Goal: Information Seeking & Learning: Understand process/instructions

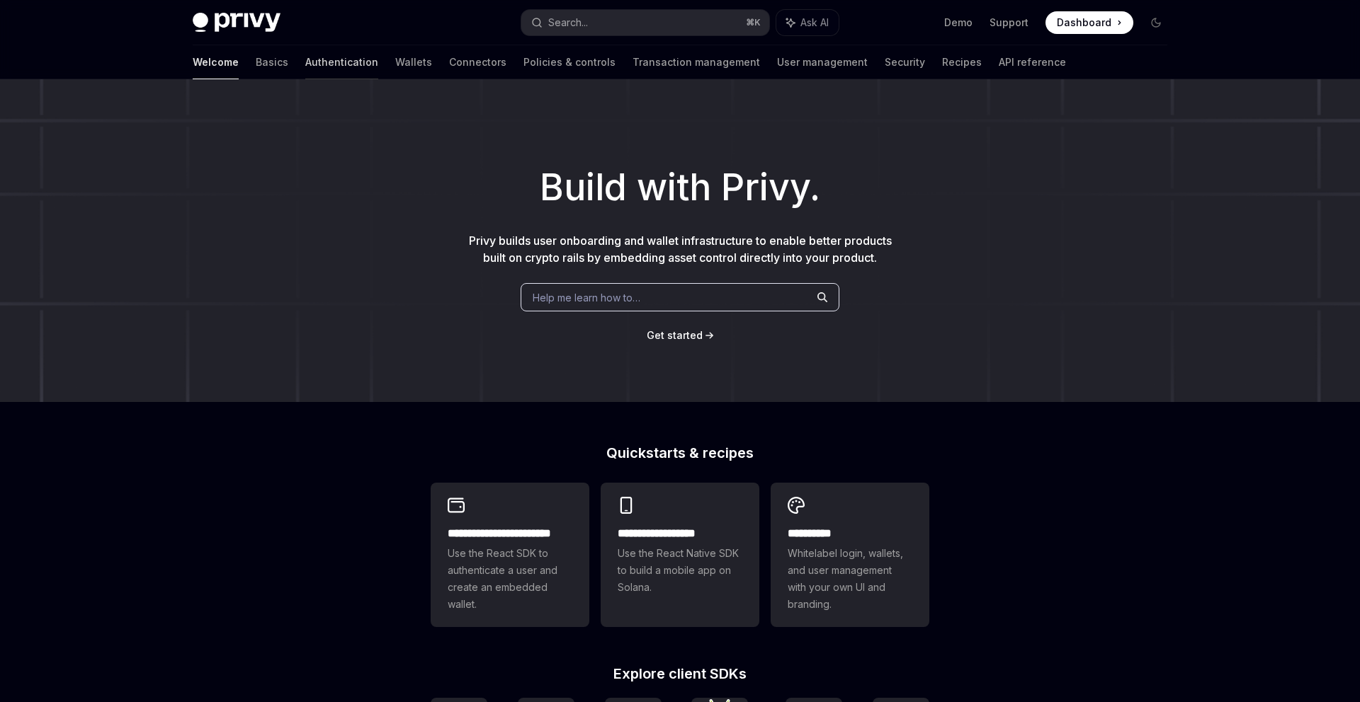
click at [305, 62] on link "Authentication" at bounding box center [341, 62] width 73 height 34
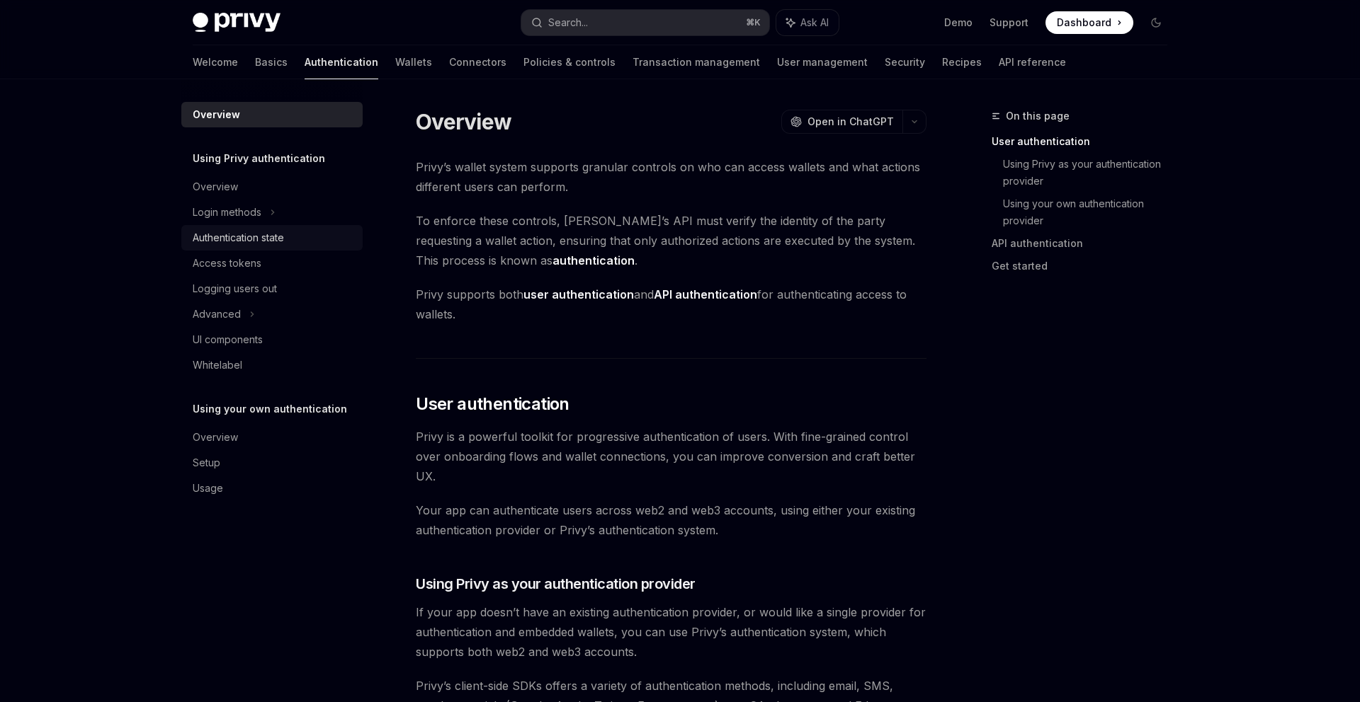
click at [220, 232] on div "Authentication state" at bounding box center [238, 237] width 91 height 17
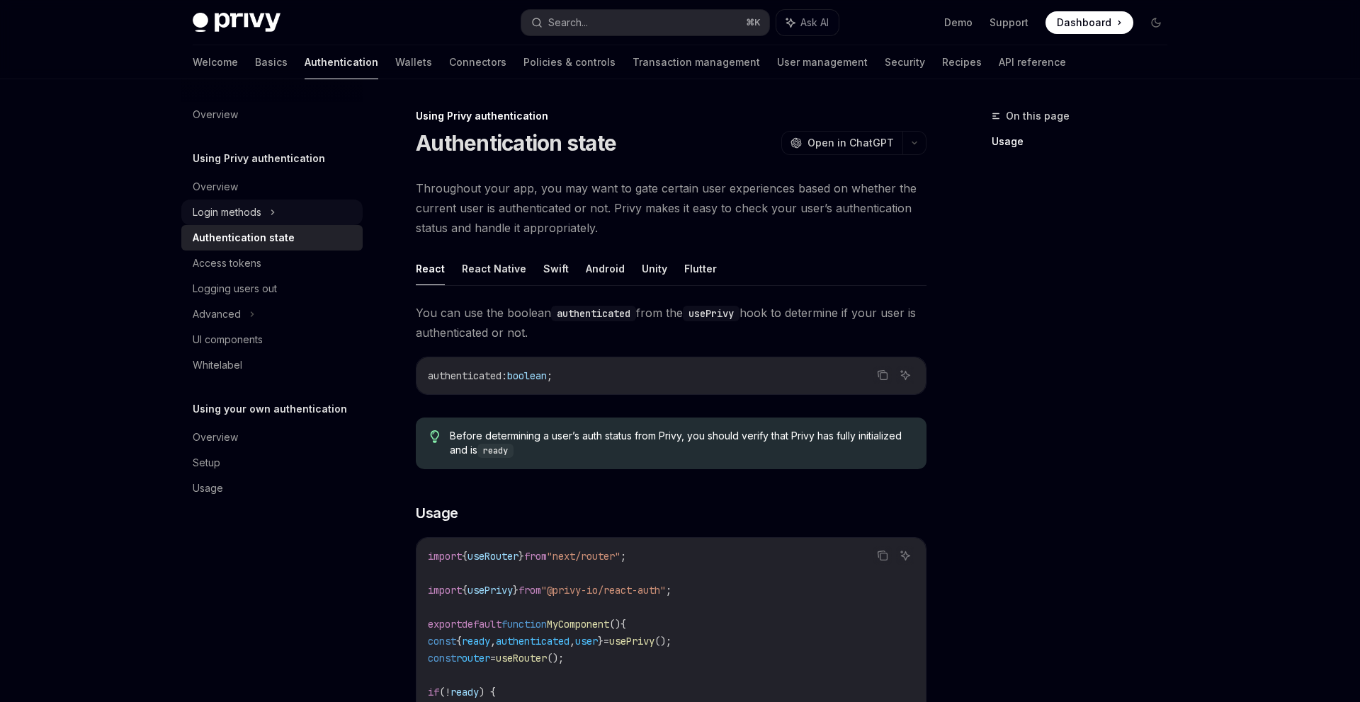
click at [218, 216] on div "Login methods" at bounding box center [227, 212] width 69 height 17
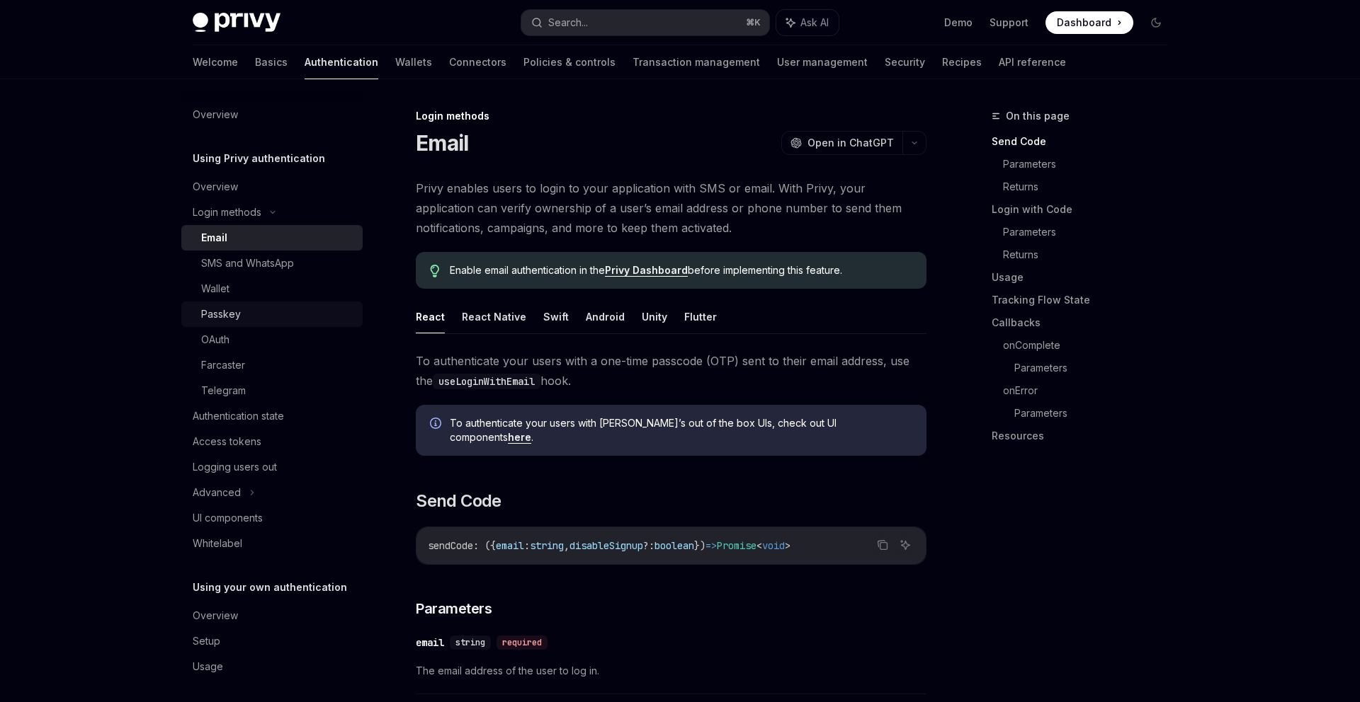
click at [246, 309] on div "Passkey" at bounding box center [277, 314] width 153 height 17
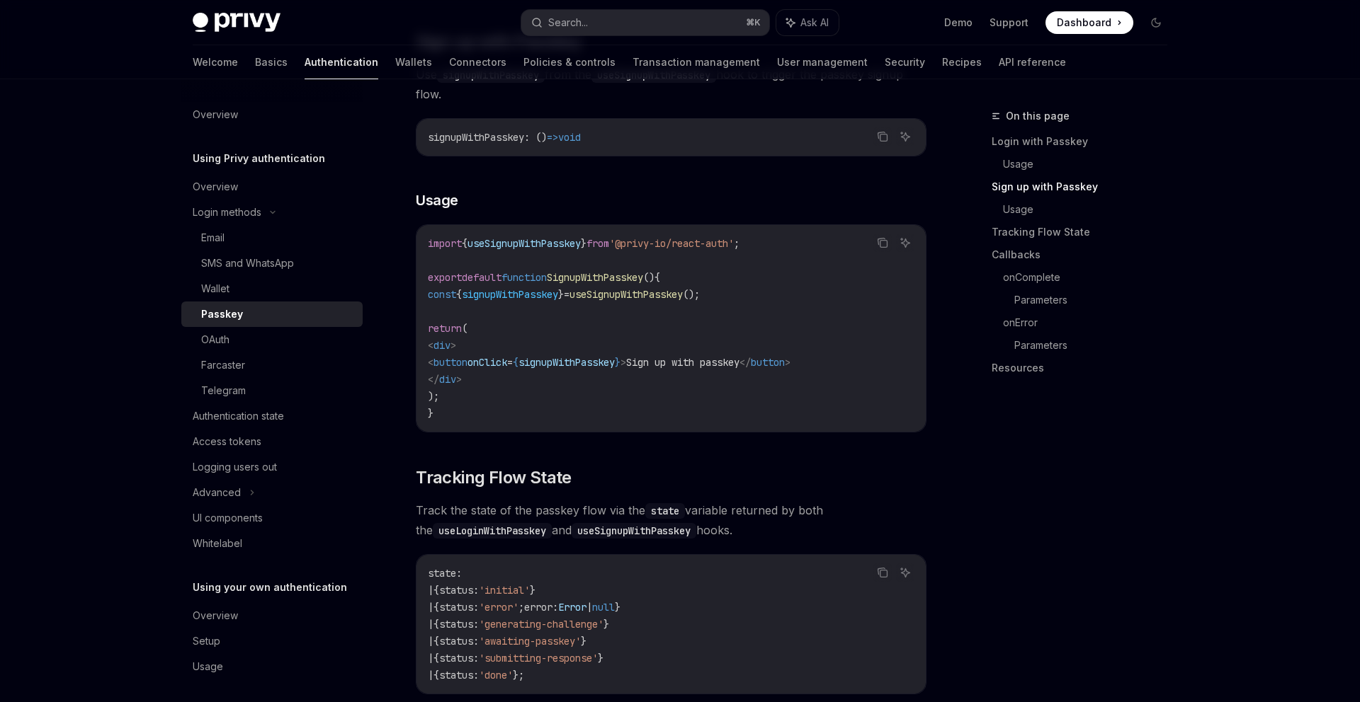
scroll to position [874, 0]
click at [998, 59] on link "API reference" at bounding box center [1031, 62] width 67 height 34
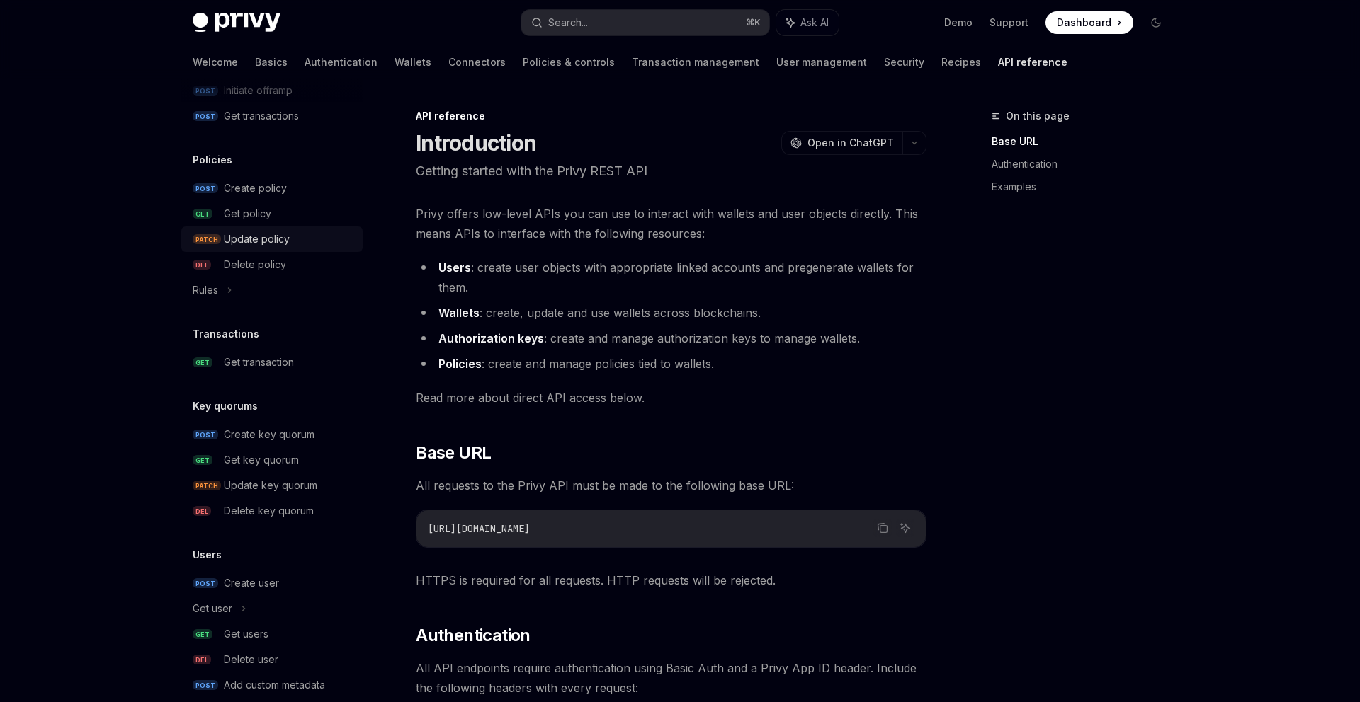
scroll to position [760, 0]
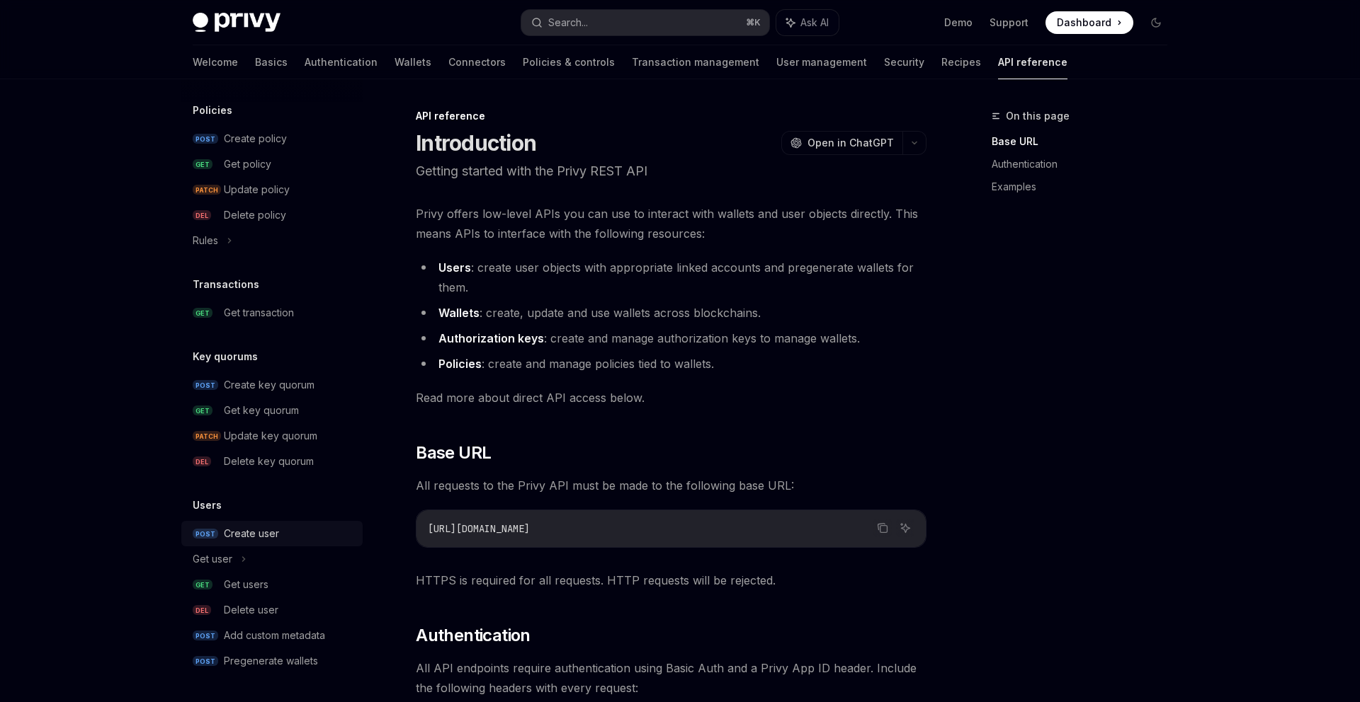
click at [255, 530] on div "Create user" at bounding box center [251, 533] width 55 height 17
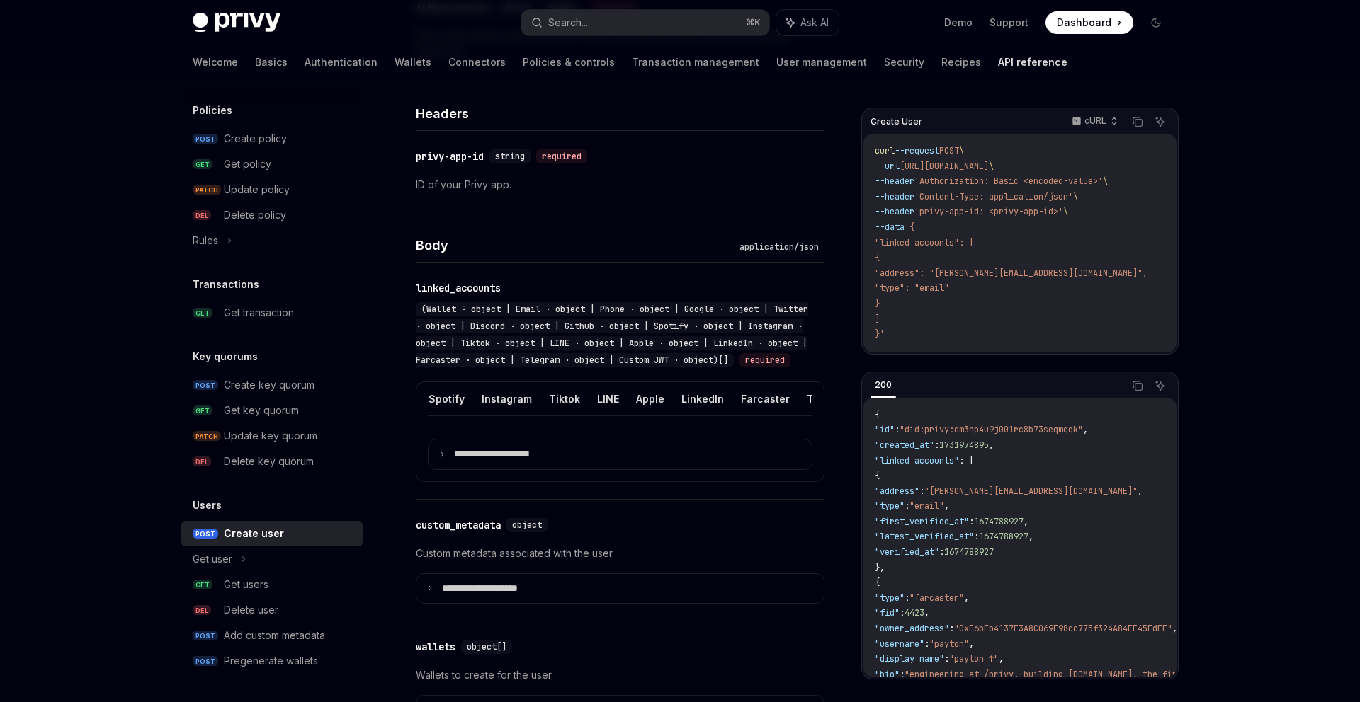
scroll to position [0, 448]
click at [565, 469] on summary "**********" at bounding box center [619, 455] width 383 height 30
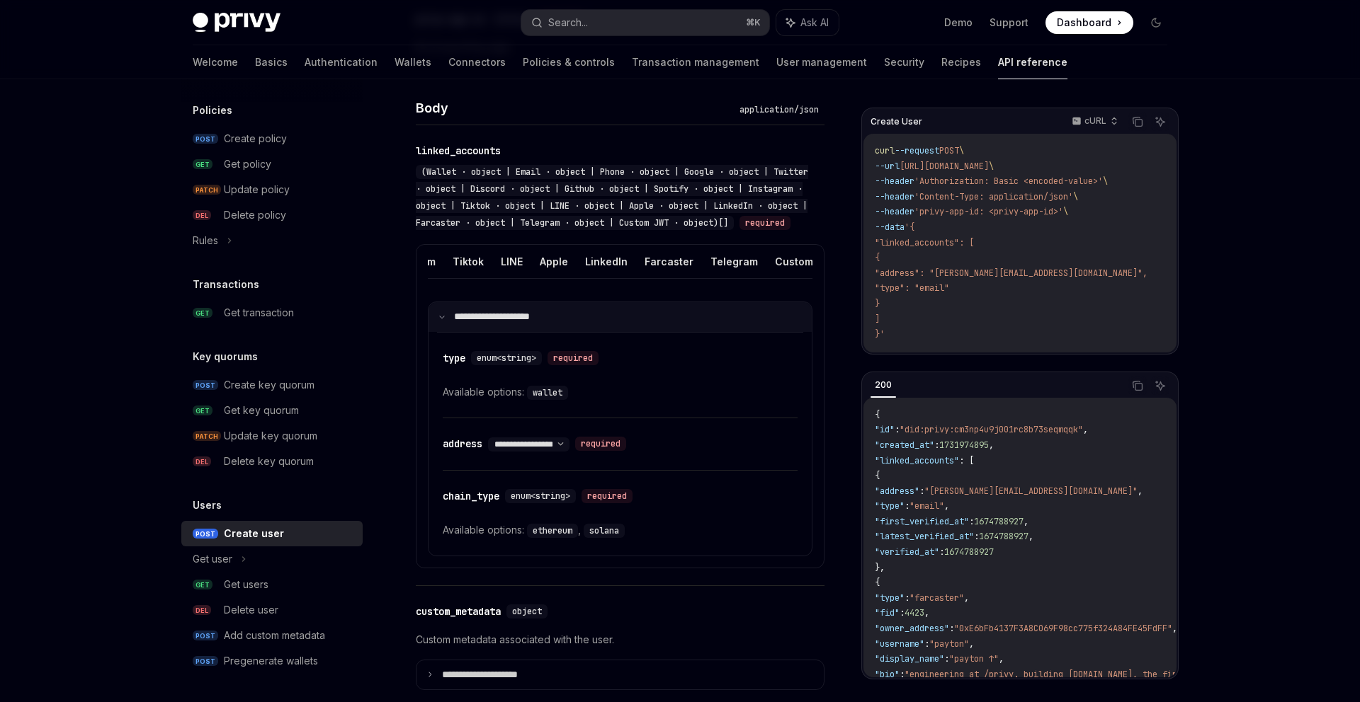
scroll to position [557, 0]
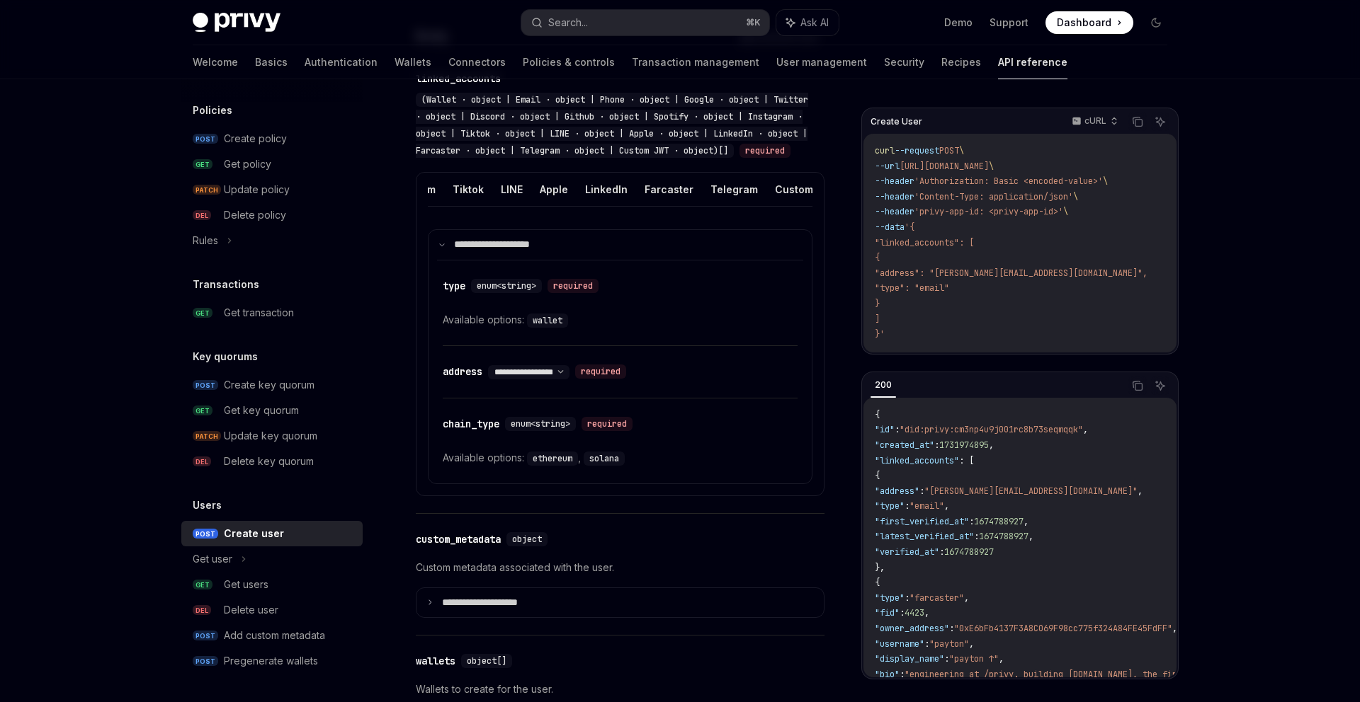
click at [819, 513] on div "**********" at bounding box center [620, 283] width 409 height 460
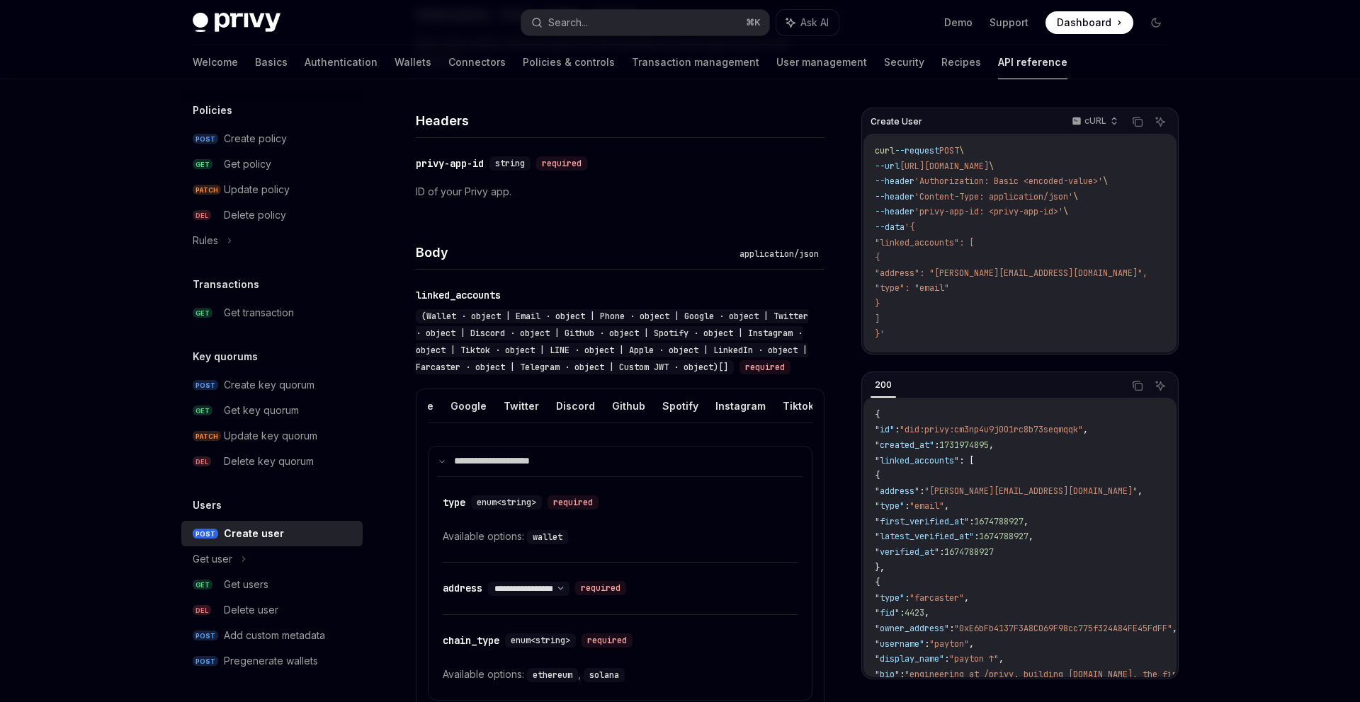
scroll to position [0, 0]
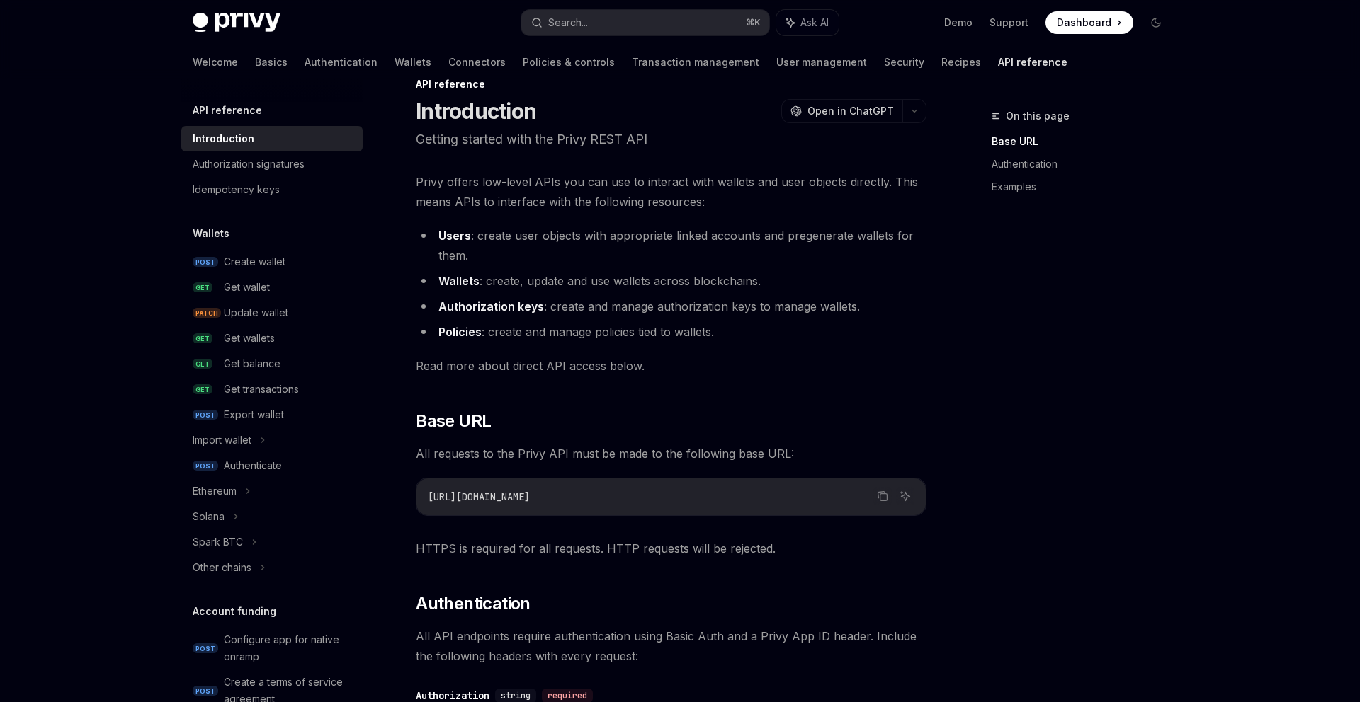
scroll to position [46, 0]
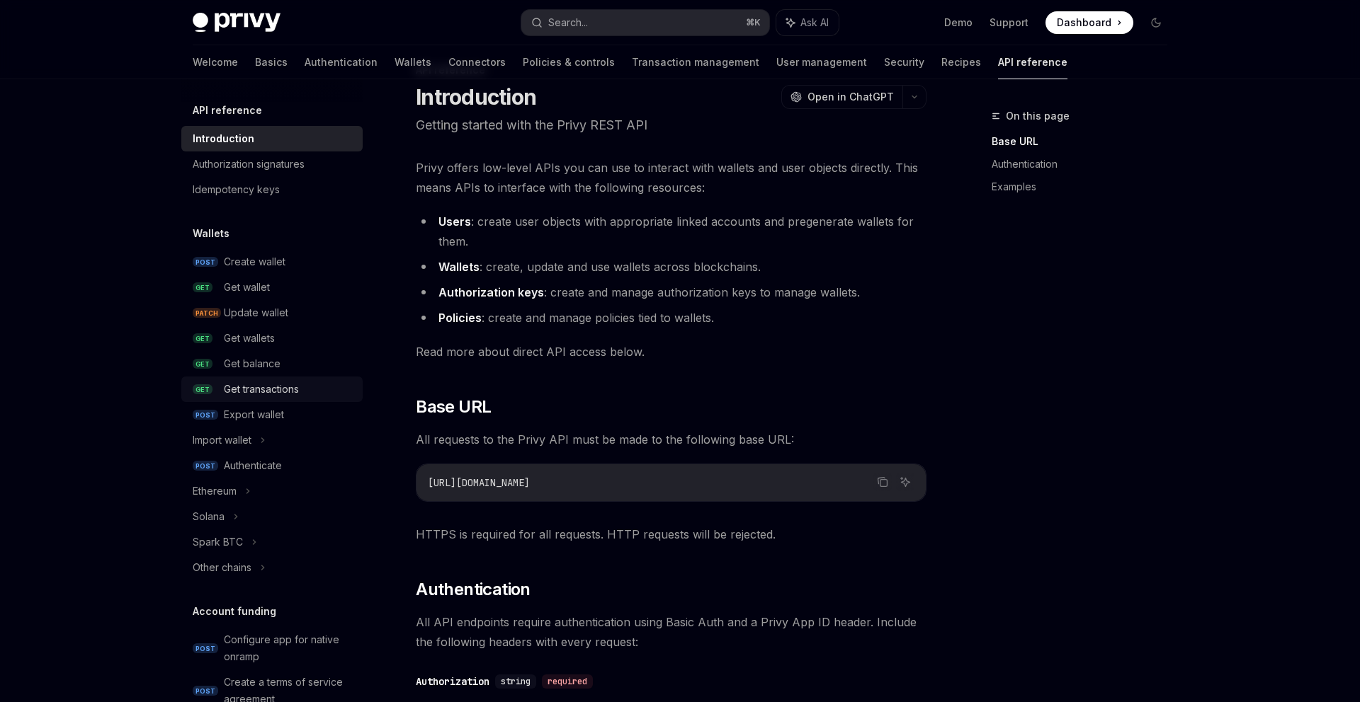
type textarea "*"
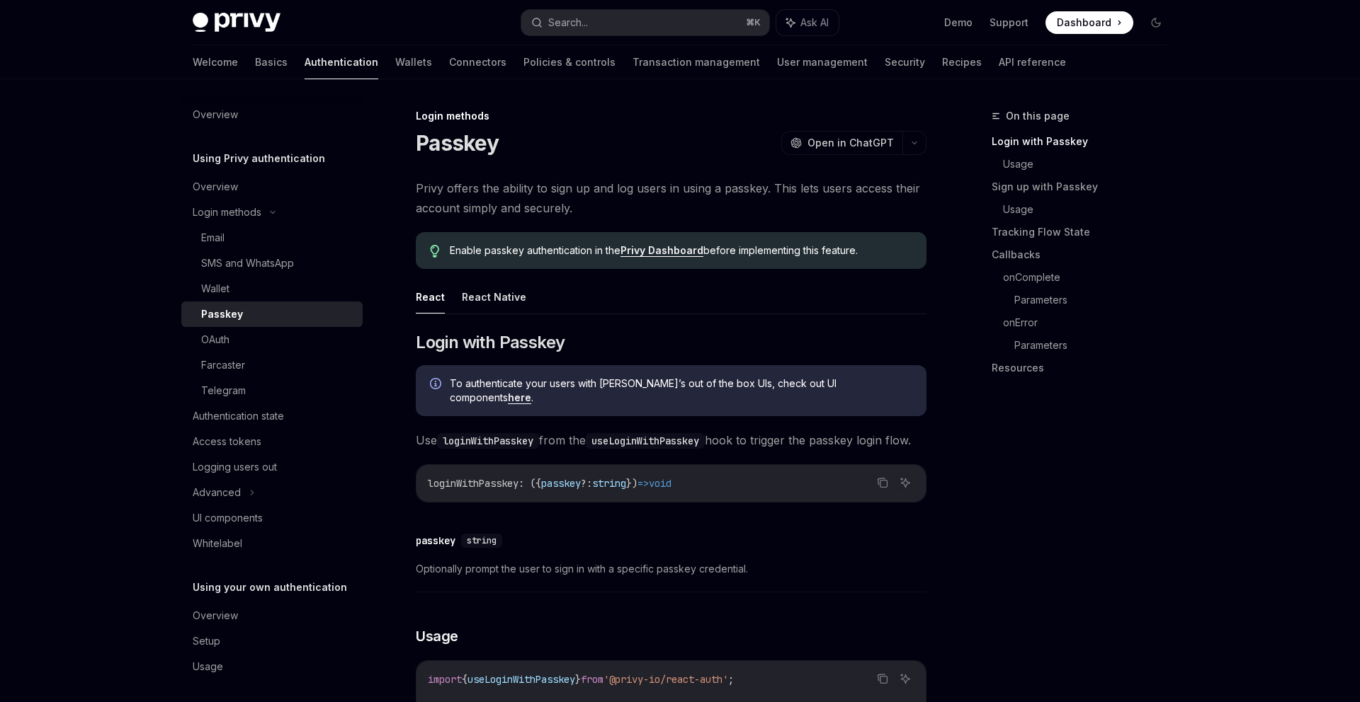
click at [695, 206] on span "Privy offers the ability to sign up and log users in using a passkey. This lets…" at bounding box center [671, 198] width 511 height 40
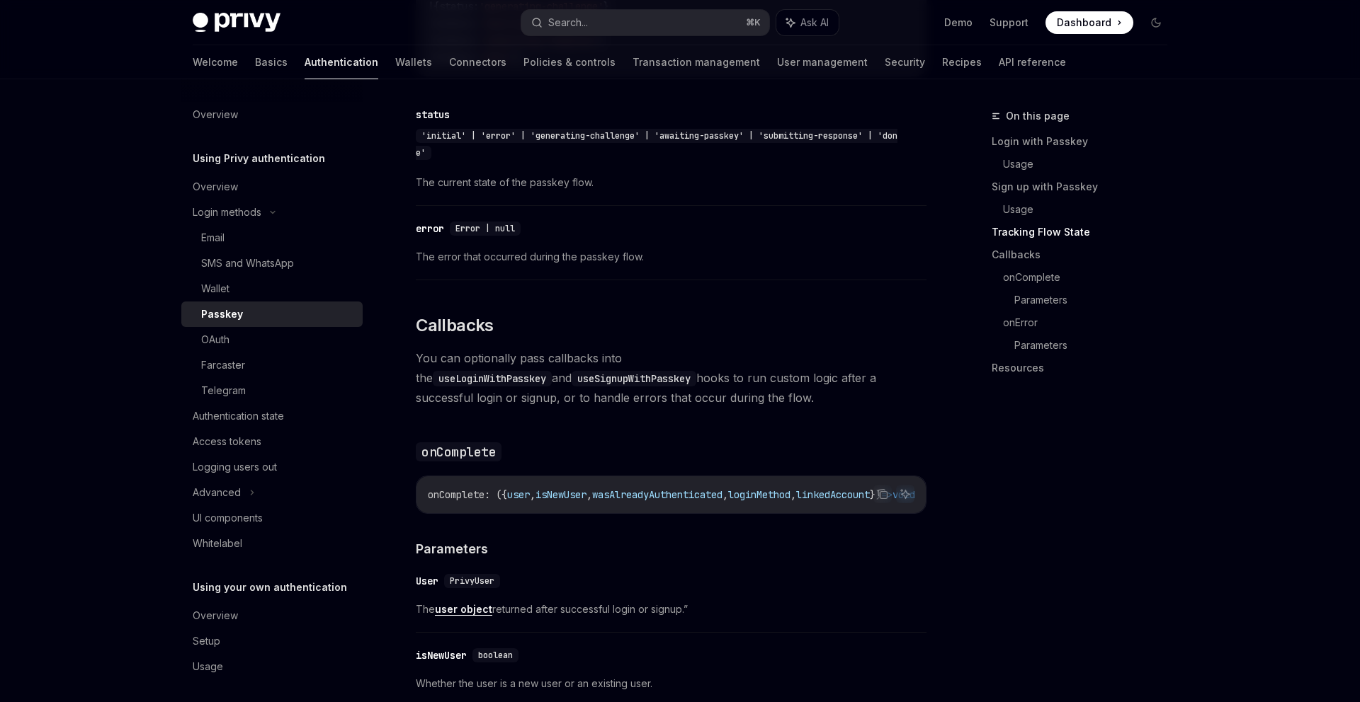
scroll to position [1802, 0]
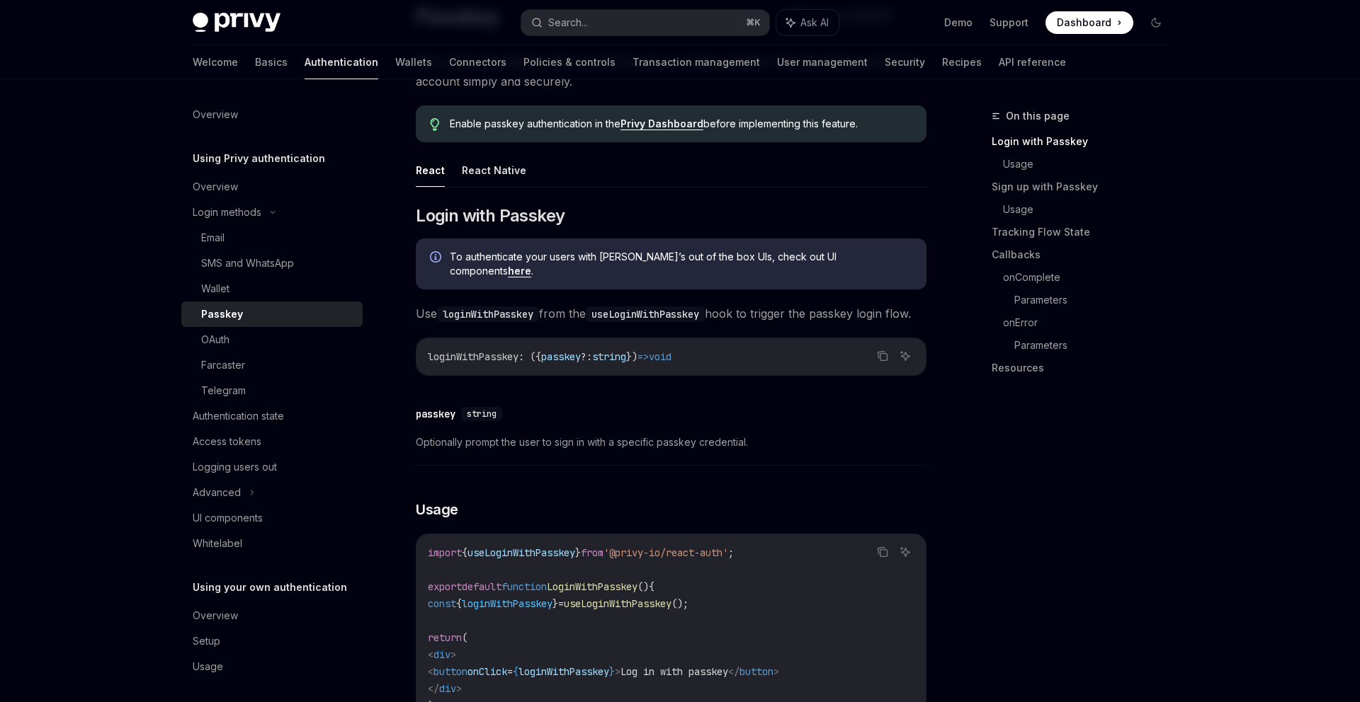
scroll to position [0, 0]
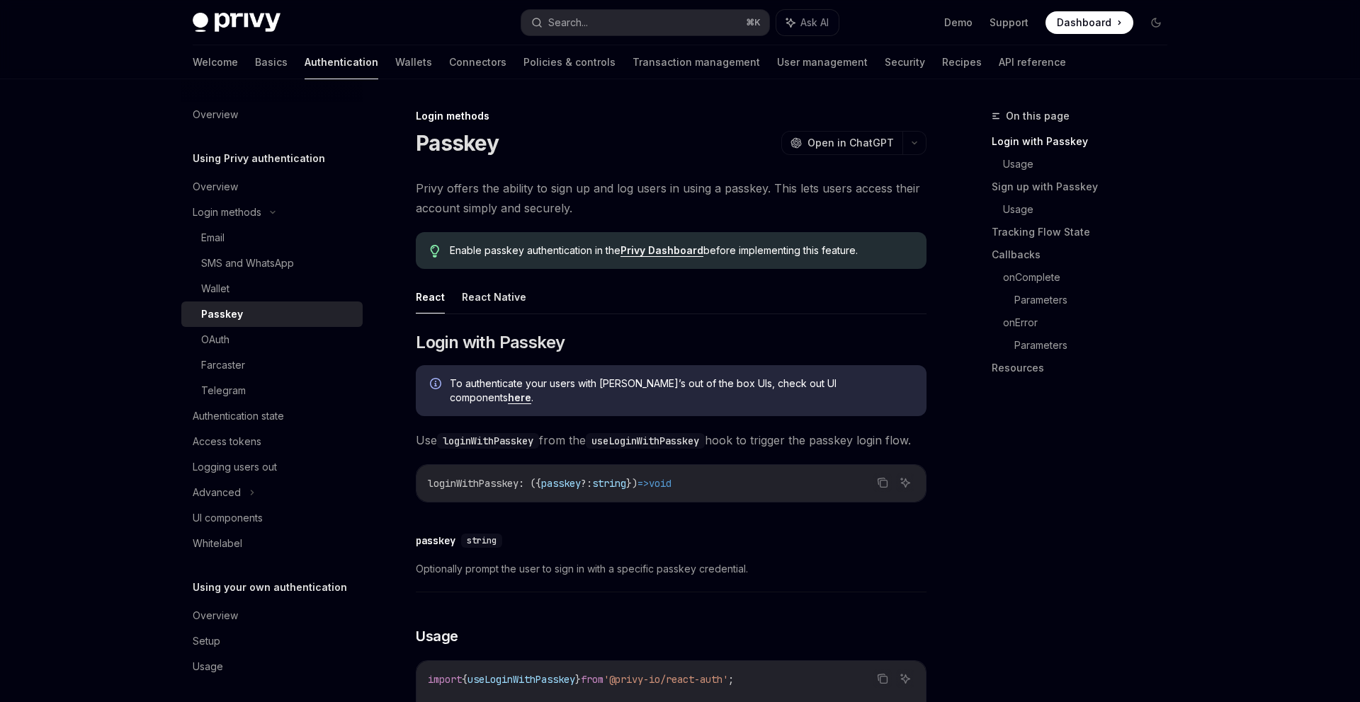
click at [700, 385] on span "To authenticate your users with [PERSON_NAME]’s out of the box UIs, check out U…" at bounding box center [681, 391] width 462 height 28
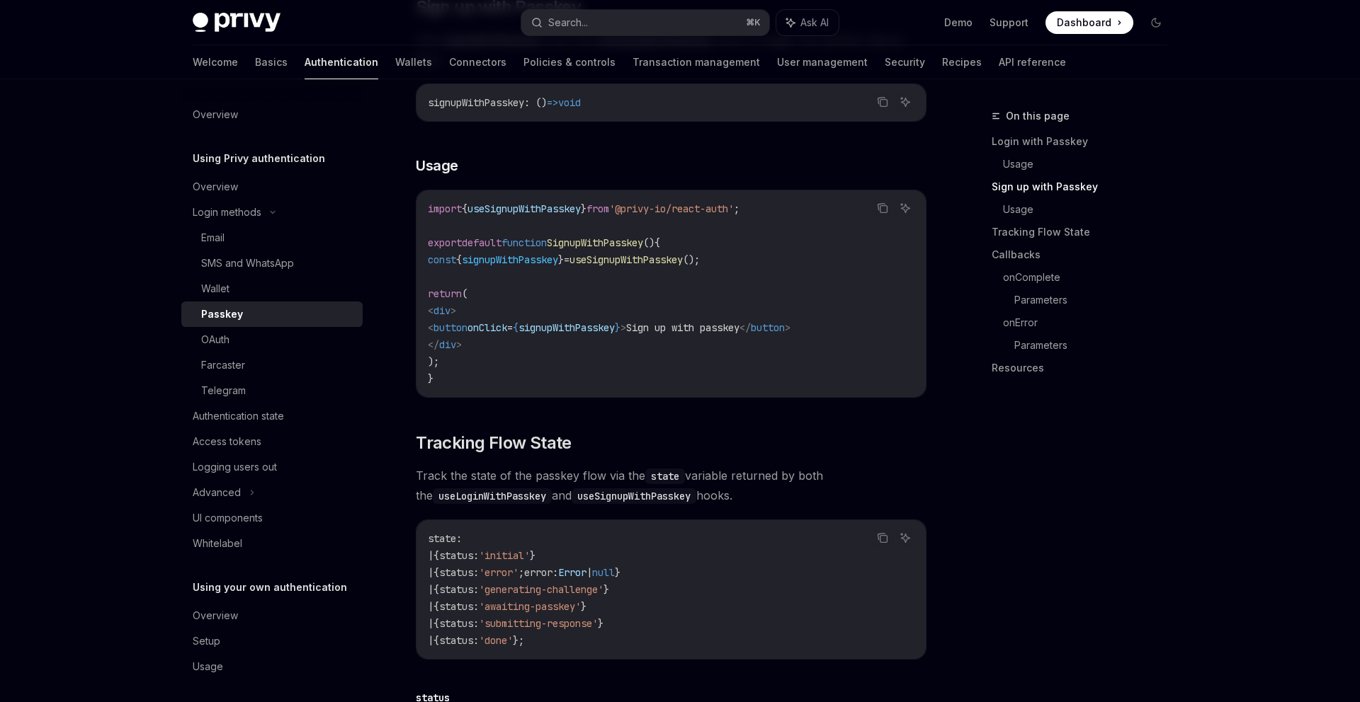
scroll to position [909, 0]
click at [1018, 365] on link "Resources" at bounding box center [1084, 368] width 187 height 23
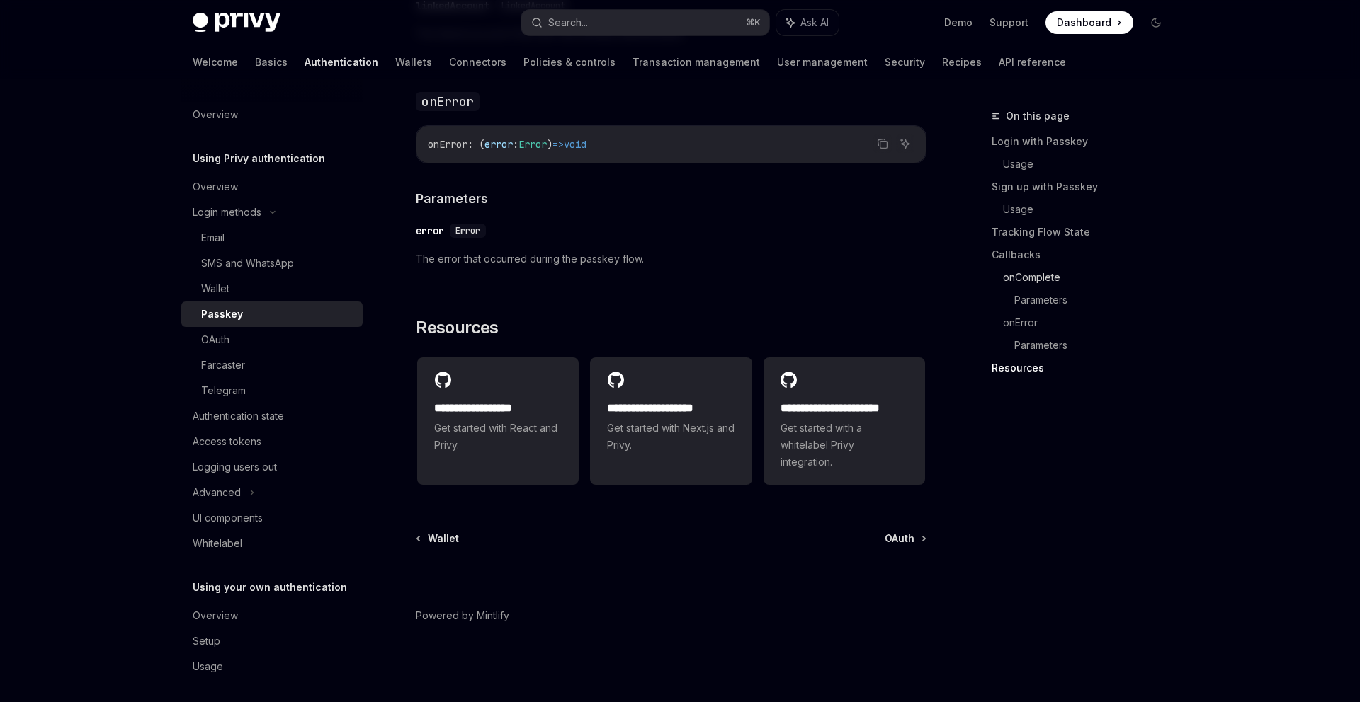
click at [1039, 270] on link "onComplete" at bounding box center [1091, 277] width 176 height 23
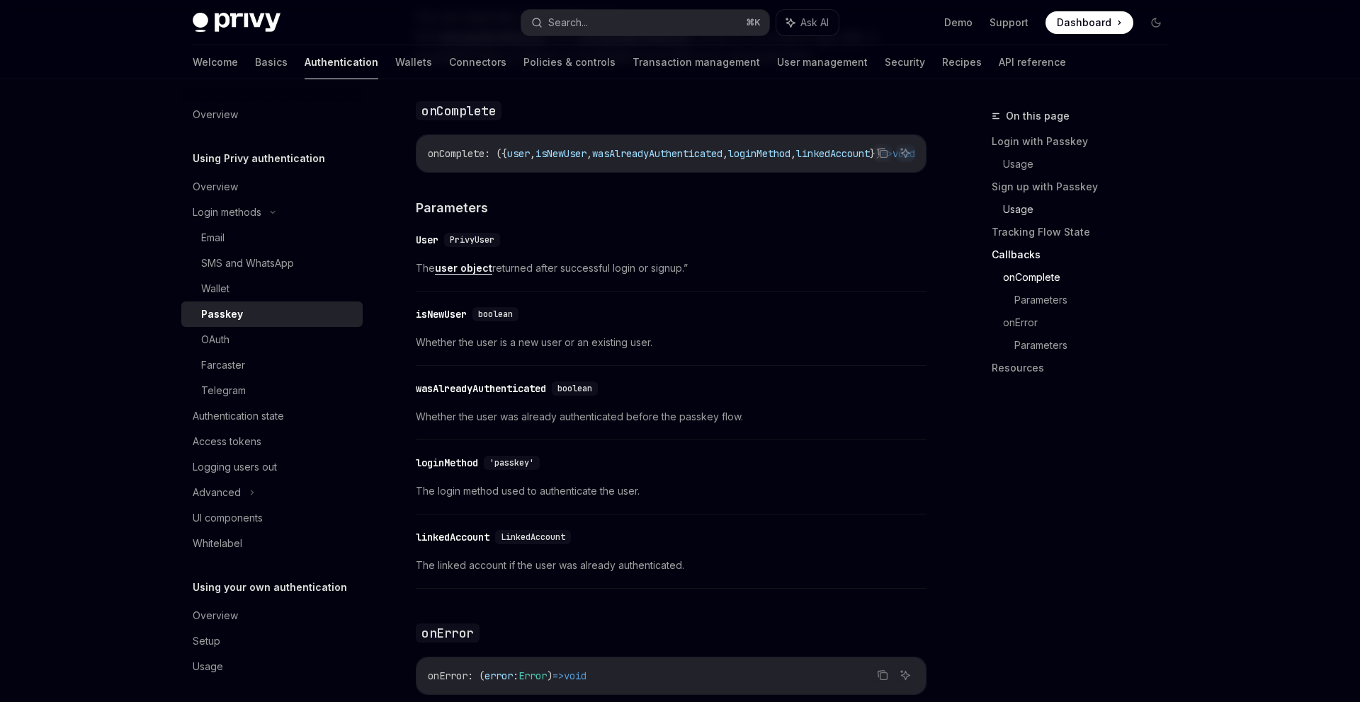
click at [1022, 210] on link "Usage" at bounding box center [1091, 209] width 176 height 23
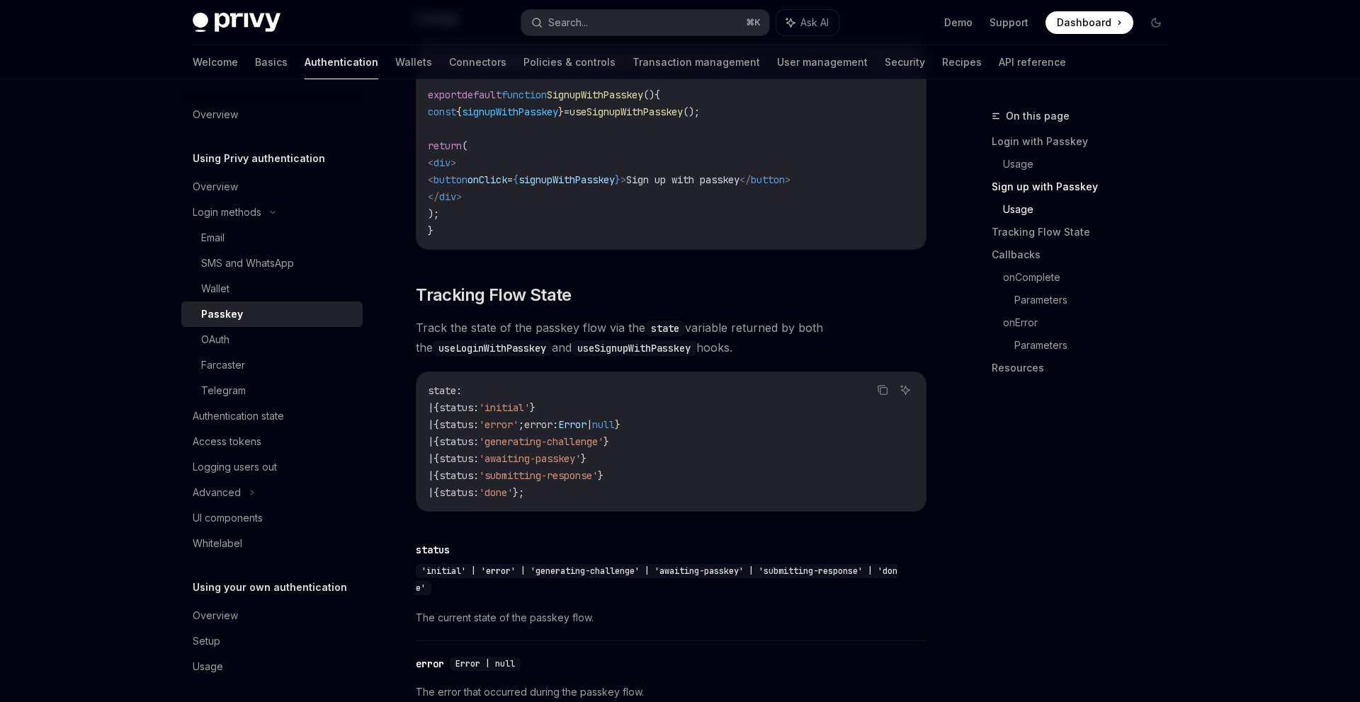
scroll to position [1081, 0]
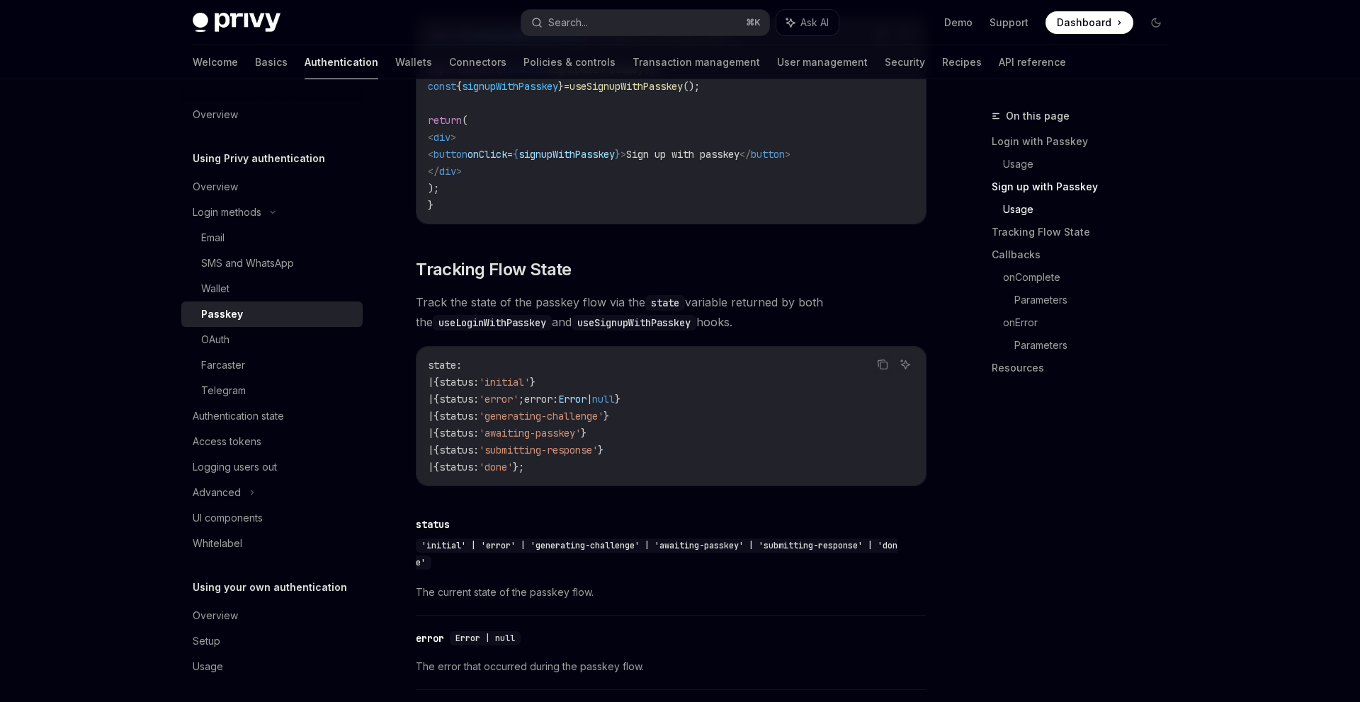
click at [1061, 512] on div "On this page Login with Passkey Usage Sign up with Passkey Usage Tracking Flow …" at bounding box center [1070, 405] width 215 height 595
